Goal: Information Seeking & Learning: Learn about a topic

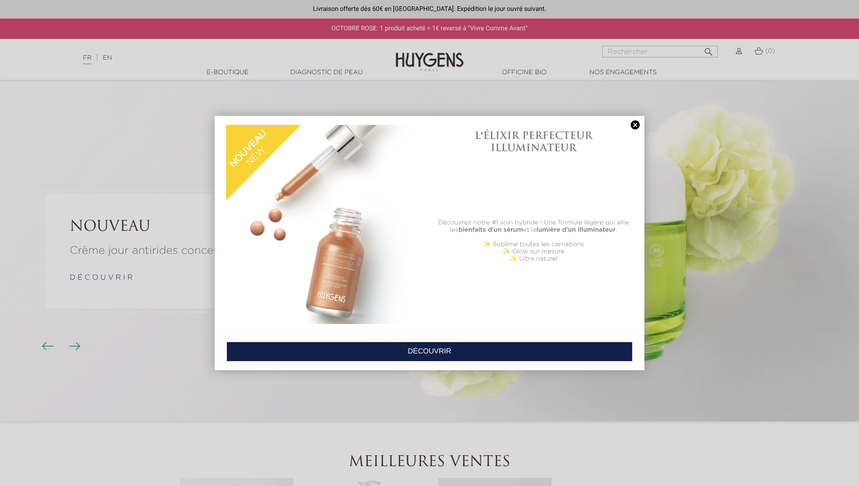
click at [636, 124] on link at bounding box center [635, 125] width 13 height 10
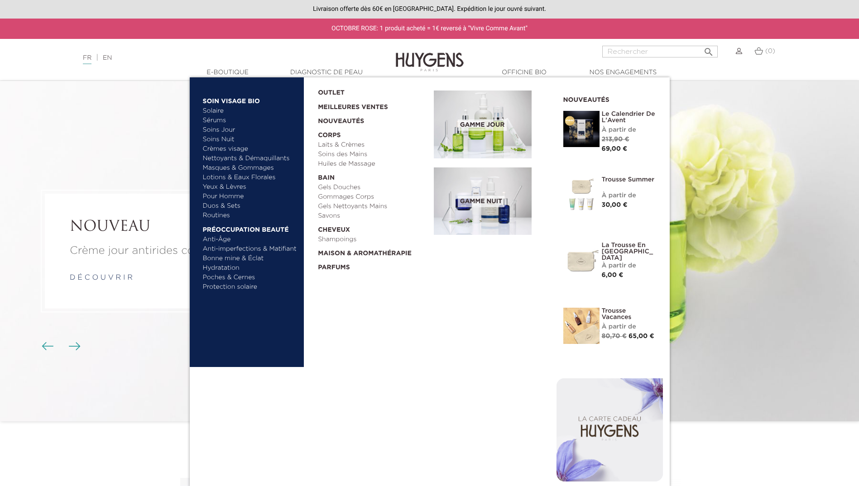
click at [229, 74] on link "  E-Boutique" at bounding box center [227, 73] width 91 height 10
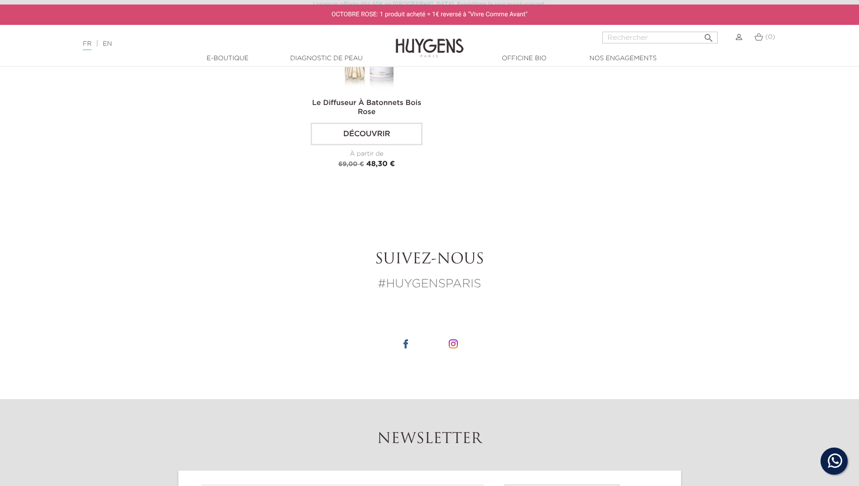
scroll to position [1946, 0]
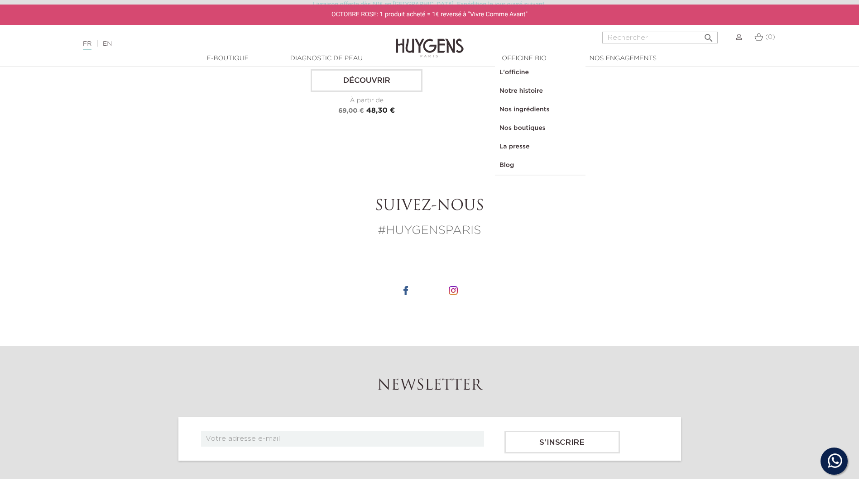
click at [527, 58] on link "  Officine Bio" at bounding box center [524, 59] width 91 height 10
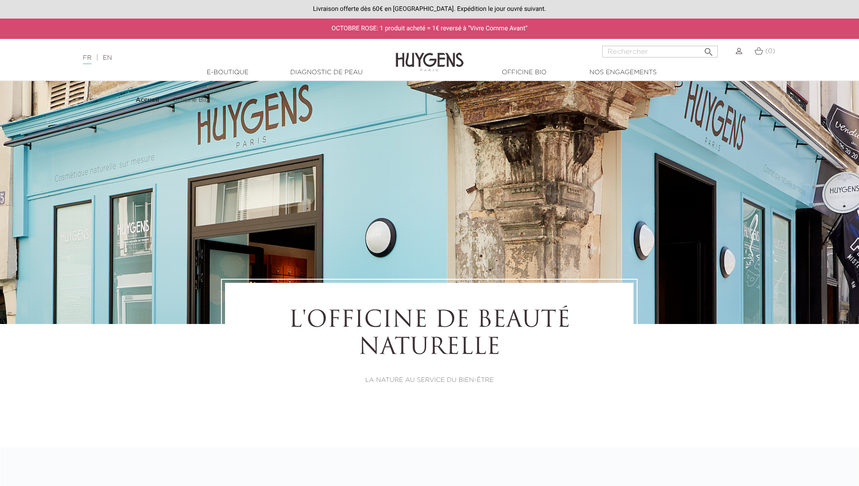
select select "FR"
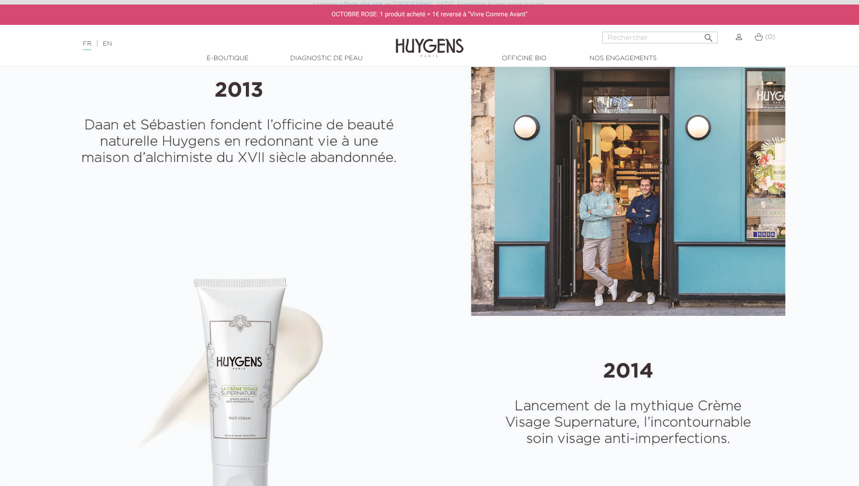
scroll to position [453, 0]
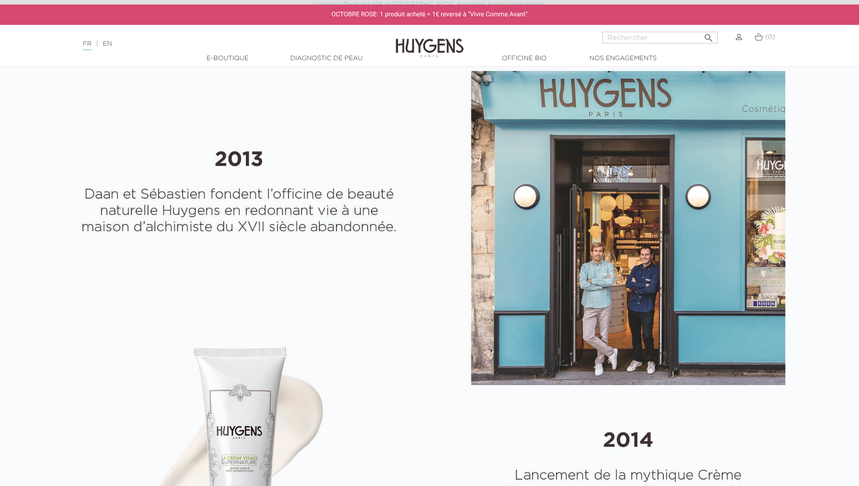
click at [305, 56] on link "Diagnostic de peau" at bounding box center [326, 59] width 91 height 10
